Goal: Find specific page/section: Find specific page/section

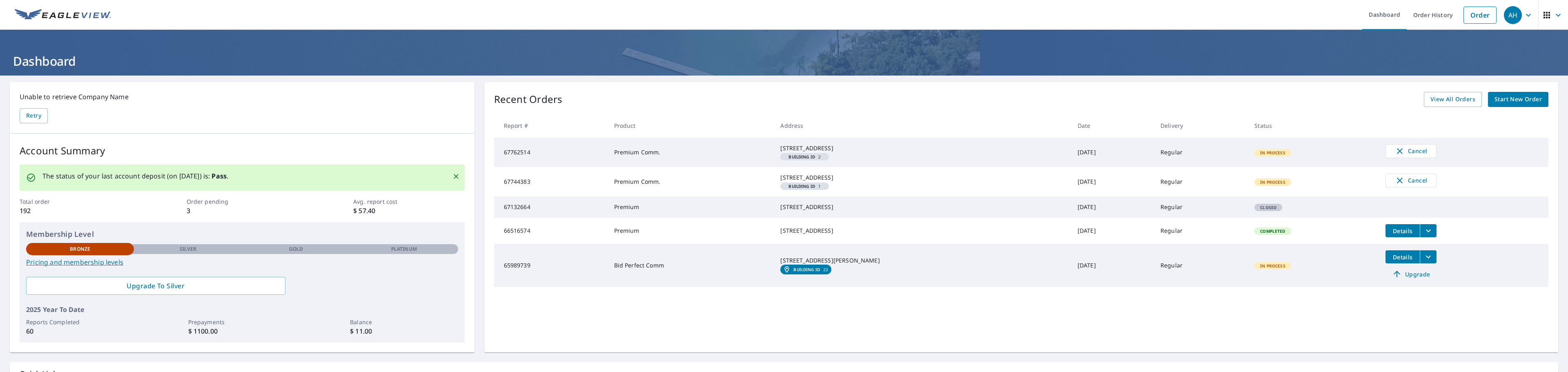
click at [1513, 14] on div "AH" at bounding box center [1513, 15] width 18 height 18
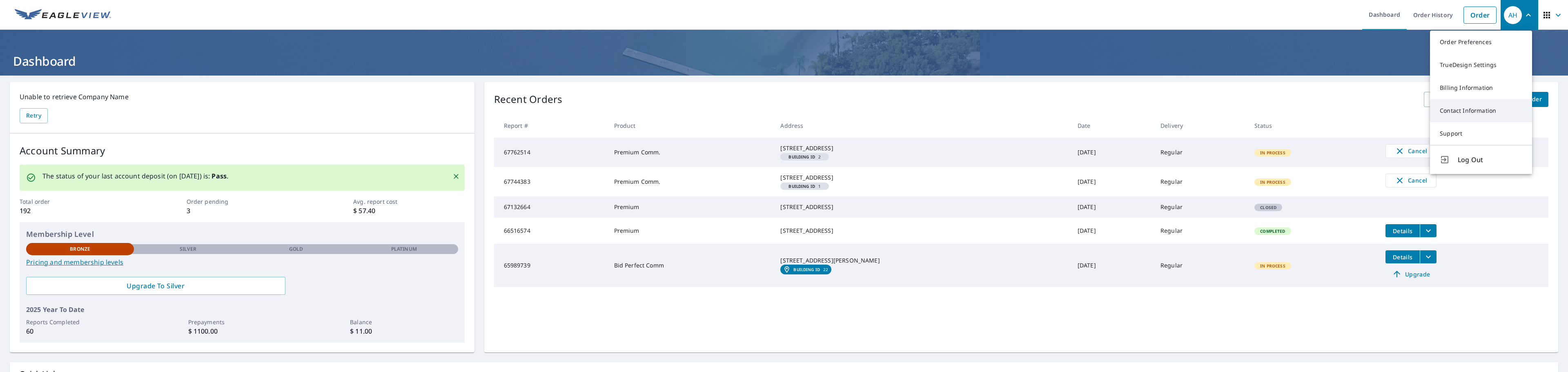
click at [1466, 110] on link "Contact Information" at bounding box center [1481, 111] width 102 height 23
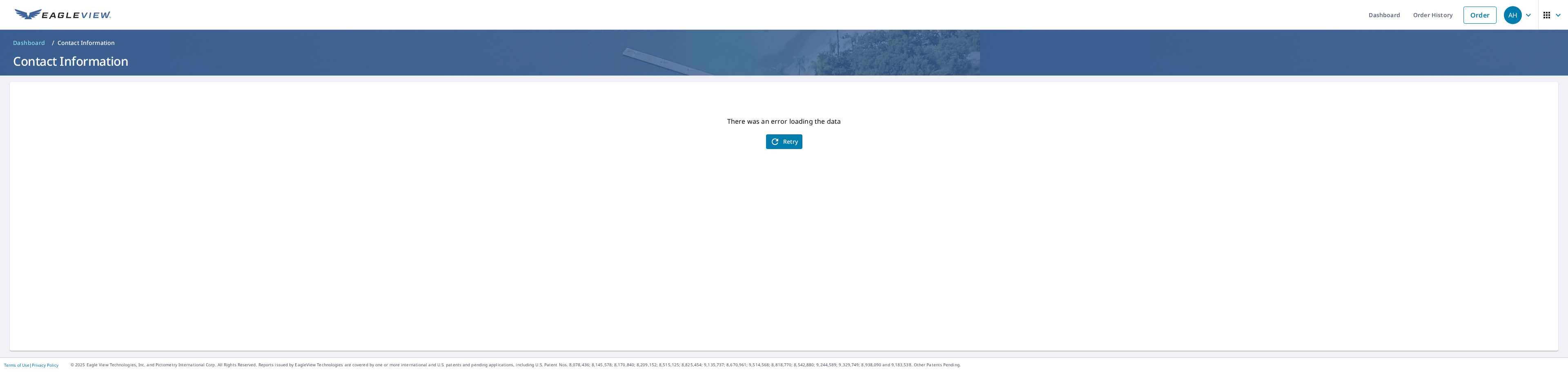
click at [1517, 13] on span "AH" at bounding box center [1519, 15] width 31 height 19
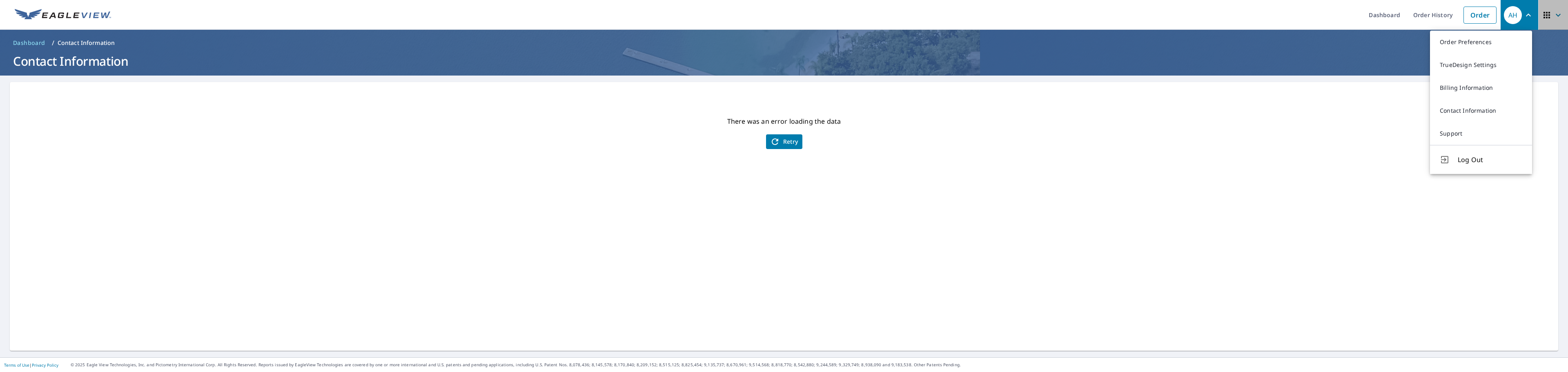
click at [1544, 12] on icon "button" at bounding box center [1547, 15] width 10 height 10
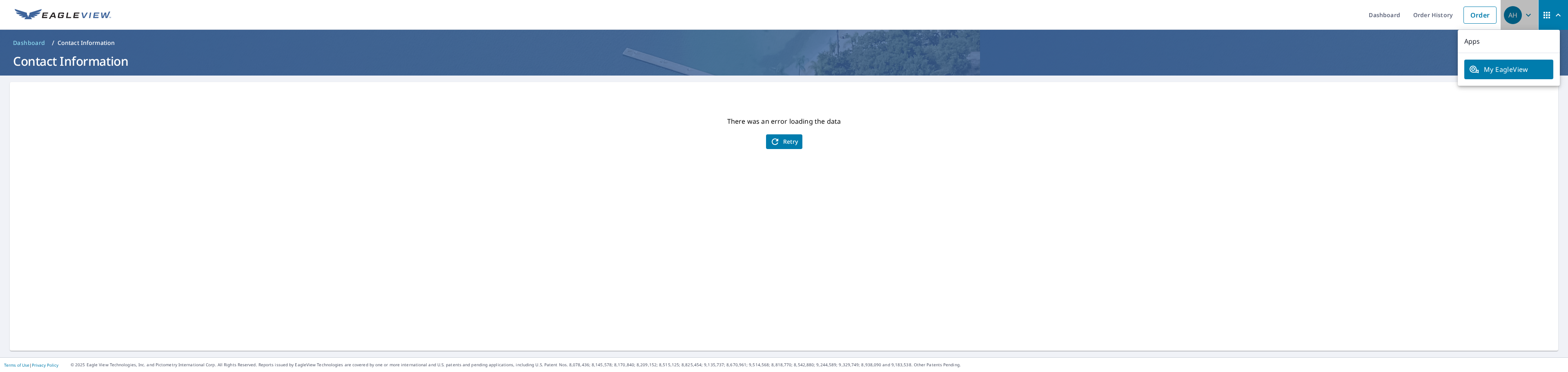
click at [1504, 15] on div "AH" at bounding box center [1513, 15] width 18 height 18
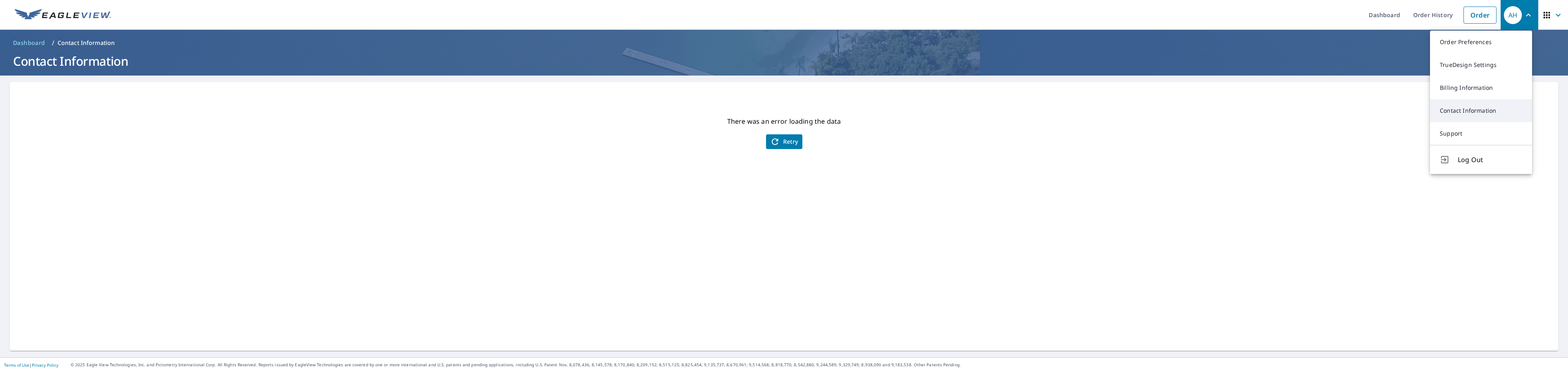
click at [1458, 110] on link "Contact Information" at bounding box center [1481, 111] width 102 height 23
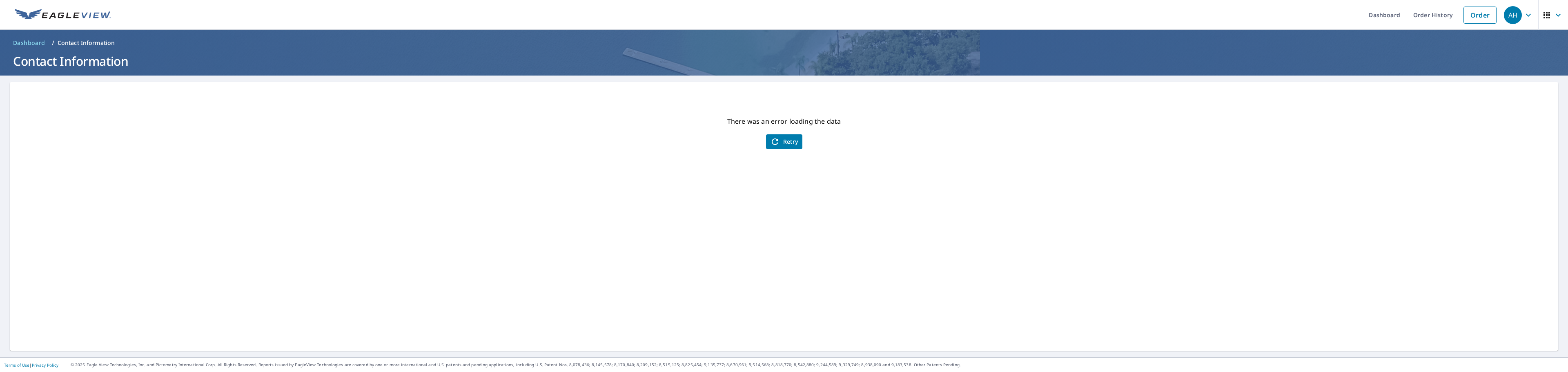
click at [782, 138] on span "Retry" at bounding box center [784, 142] width 28 height 10
click at [786, 141] on span "Retry" at bounding box center [784, 142] width 28 height 10
click at [1468, 12] on link "Order" at bounding box center [1480, 15] width 33 height 17
